Goal: Check status: Check status

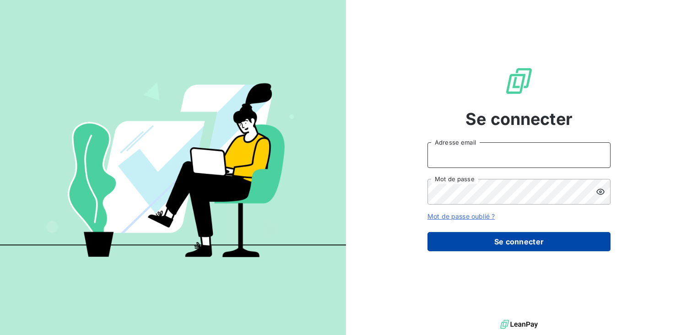
type input "[EMAIL_ADDRESS][DOMAIN_NAME]"
click at [511, 249] on button "Se connecter" at bounding box center [519, 241] width 183 height 19
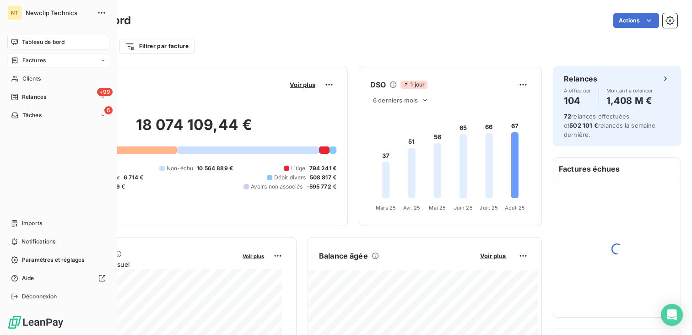
click at [23, 64] on span "Factures" at bounding box center [33, 60] width 23 height 8
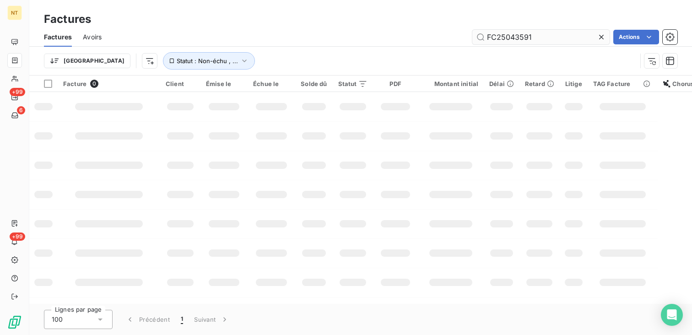
click at [532, 36] on input "FC25043591" at bounding box center [540, 37] width 137 height 15
type input "fc25030703"
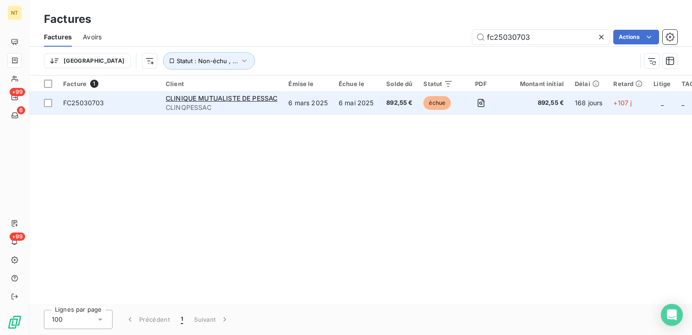
click at [171, 106] on span "CLINQPESSAC" at bounding box center [222, 107] width 112 height 9
